Goal: Transaction & Acquisition: Purchase product/service

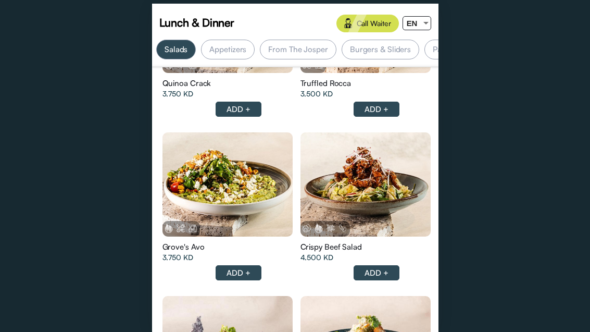
scroll to position [0, 102]
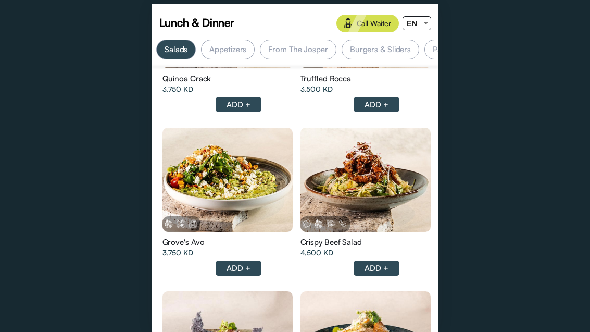
click at [423, 24] on div at bounding box center [425, 23] width 9 height 13
click at [417, 61] on div "ع" at bounding box center [413, 62] width 20 height 23
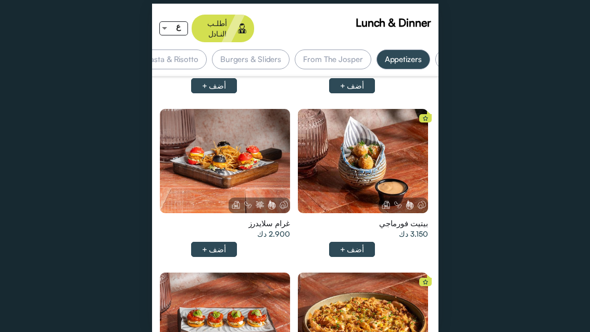
click at [205, 173] on div at bounding box center [225, 161] width 130 height 104
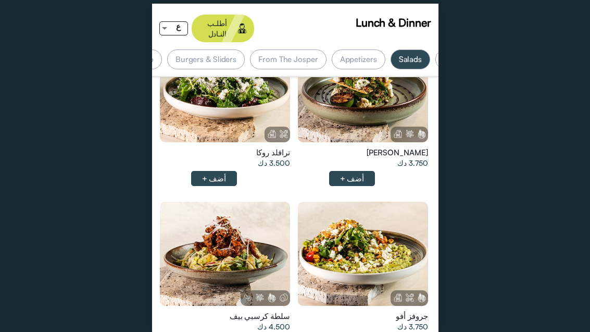
click at [393, 239] on div at bounding box center [363, 254] width 130 height 104
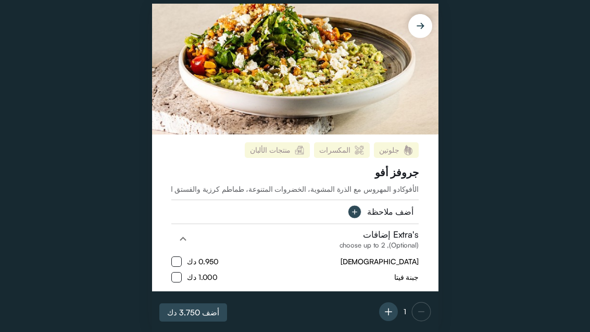
click at [403, 193] on span "الأفوكادو المهروس مع الذرة المشوية، الخضروات المتنوعة، طماطم كرزية والفستق المح…" at bounding box center [183, 188] width 472 height 9
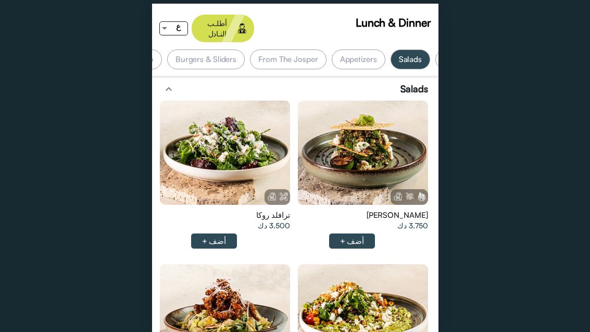
click at [273, 156] on div at bounding box center [225, 153] width 130 height 104
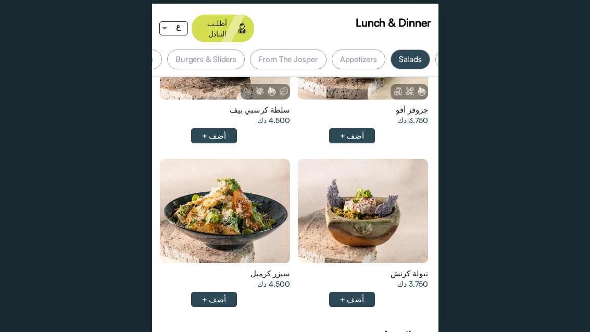
click at [204, 202] on div at bounding box center [225, 211] width 130 height 104
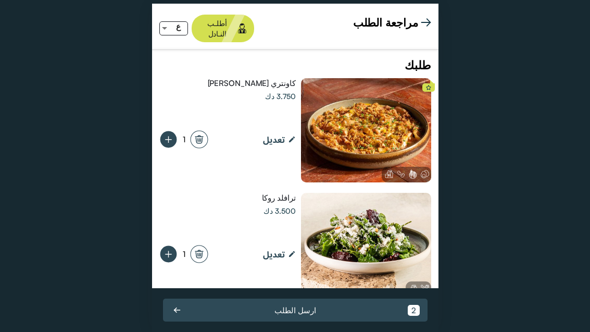
click at [429, 22] on img at bounding box center [426, 22] width 10 height 10
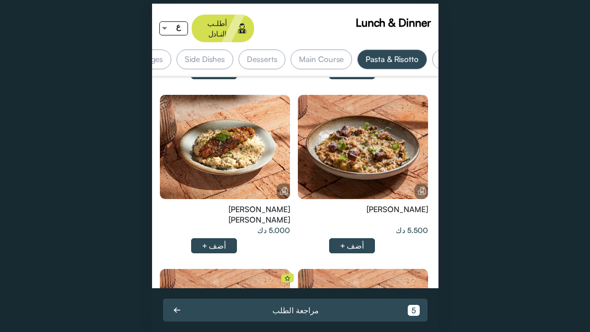
click at [200, 120] on div at bounding box center [225, 147] width 130 height 104
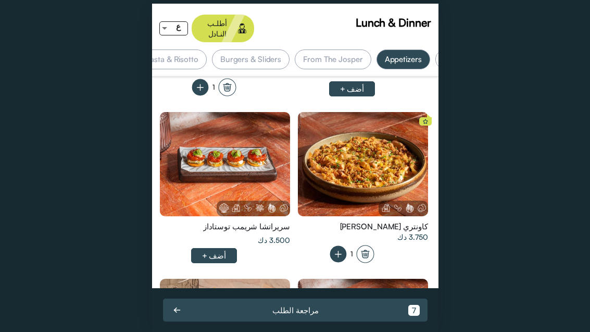
click at [590, 185] on html "Lunch & Dinner أطلـب النـادل ع الأكثر مبيعاً Soup Salads Appetizers From The Jo…" at bounding box center [295, 166] width 590 height 332
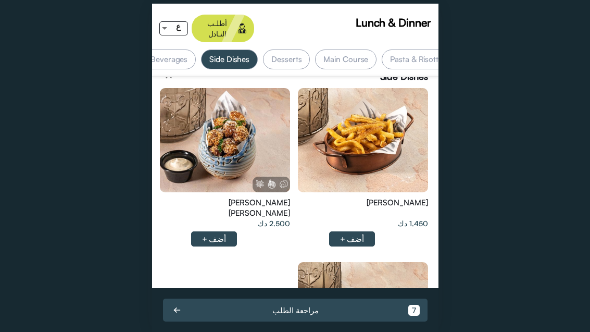
click at [276, 111] on div at bounding box center [225, 140] width 130 height 104
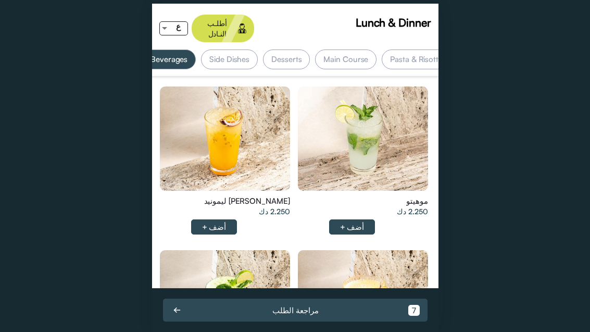
click at [408, 132] on div at bounding box center [363, 138] width 130 height 104
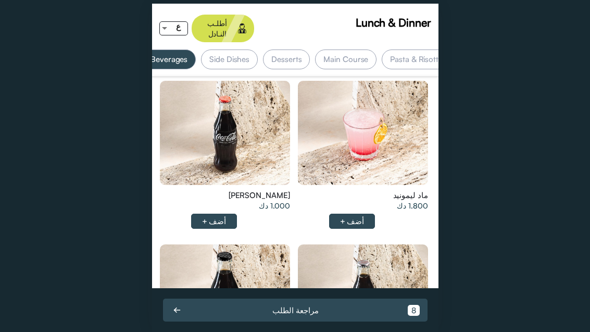
click at [226, 195] on div "[PERSON_NAME] 1.000 دك أضف +" at bounding box center [226, 158] width 138 height 164
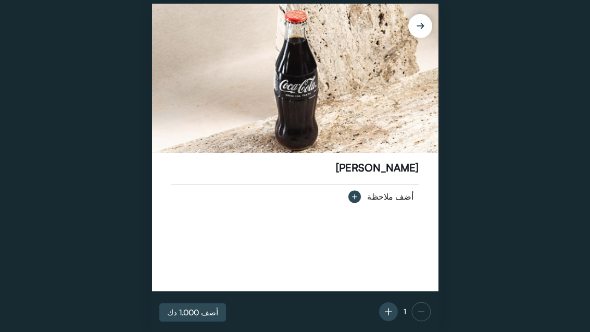
click at [222, 183] on div "[PERSON_NAME] أضف ملاحظة" at bounding box center [294, 182] width 247 height 42
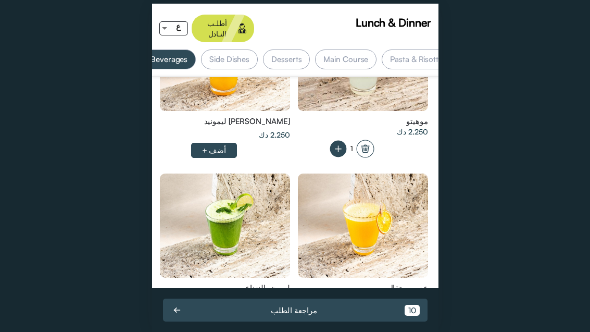
click at [566, 206] on div "Lunch & Dinner أطلـب النـادل ع الأكثر مبيعاً Soup Salads Appetizers From The Jo…" at bounding box center [295, 166] width 590 height 332
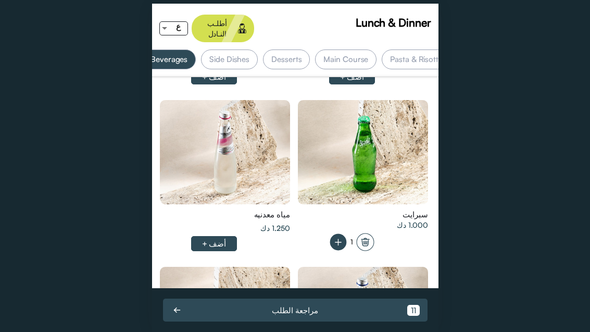
click at [403, 130] on div at bounding box center [363, 152] width 130 height 104
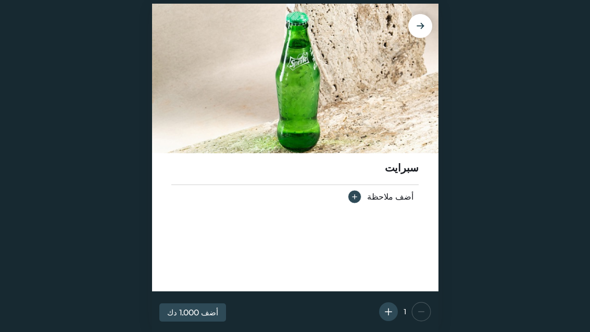
click at [359, 203] on circle at bounding box center [354, 196] width 13 height 13
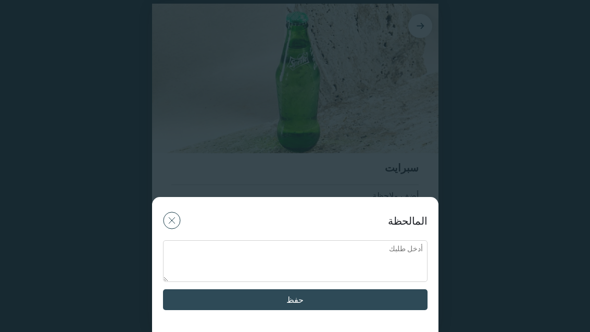
click at [389, 265] on textarea at bounding box center [295, 261] width 265 height 42
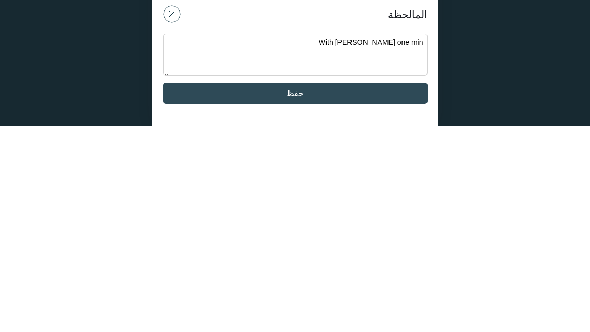
type textarea "With [PERSON_NAME] one mint"
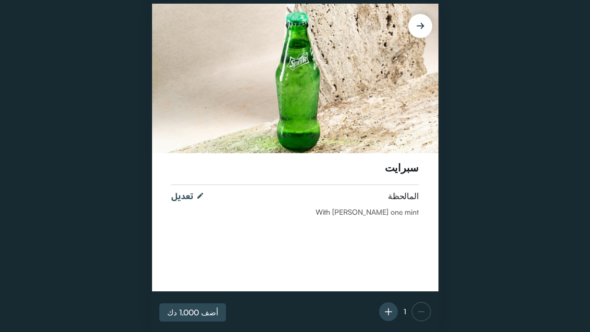
click at [190, 320] on button "أضف 1.000 دك" at bounding box center [192, 312] width 67 height 18
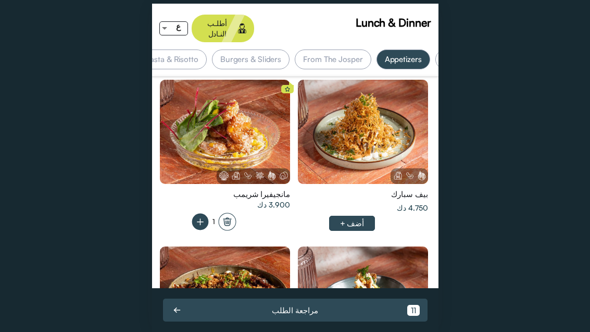
click at [408, 107] on div at bounding box center [363, 132] width 130 height 104
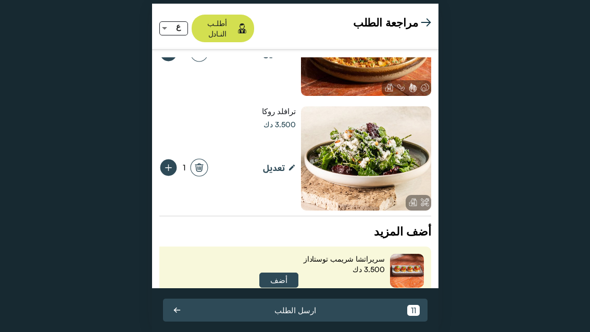
click at [363, 224] on div "أضف المزيد" at bounding box center [295, 232] width 272 height 16
